Goal: Navigation & Orientation: Find specific page/section

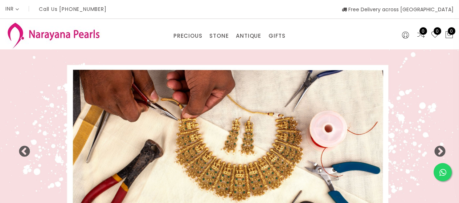
select select "INR"
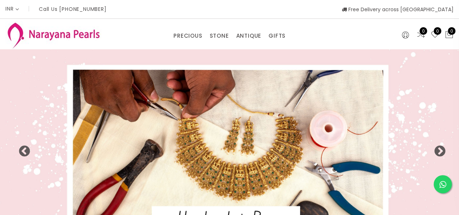
click at [90, 150] on img at bounding box center [229, 147] width 459 height 197
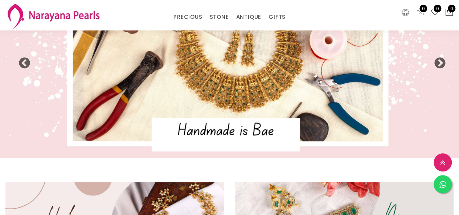
scroll to position [67, 0]
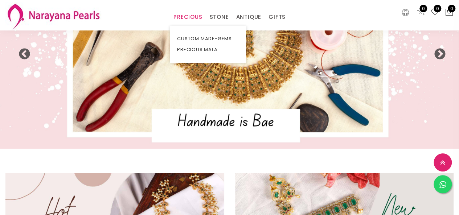
click at [194, 19] on link "PRECIOUS" at bounding box center [188, 17] width 29 height 11
click at [210, 37] on link "CUSTOM MADE-GEMS" at bounding box center [208, 38] width 62 height 11
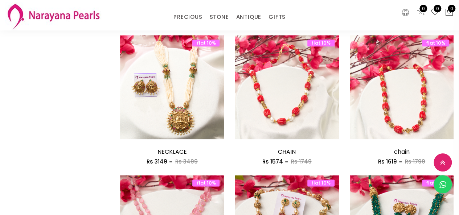
scroll to position [363, 0]
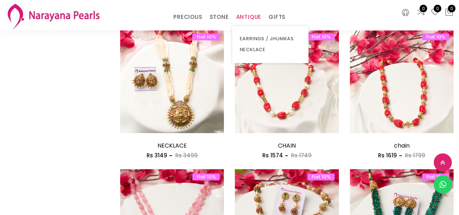
click at [250, 19] on link "ANTIQUE" at bounding box center [248, 17] width 25 height 11
click at [259, 48] on link "NECKLACE" at bounding box center [271, 49] width 62 height 11
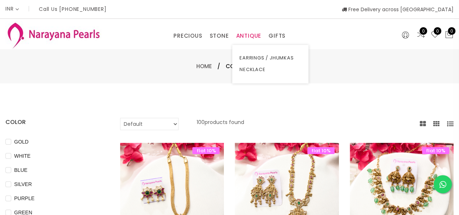
click at [247, 35] on link "ANTIQUE" at bounding box center [248, 36] width 25 height 11
click at [253, 55] on link "EARRINGS / JHUMKAS" at bounding box center [271, 58] width 62 height 12
